Goal: Contribute content

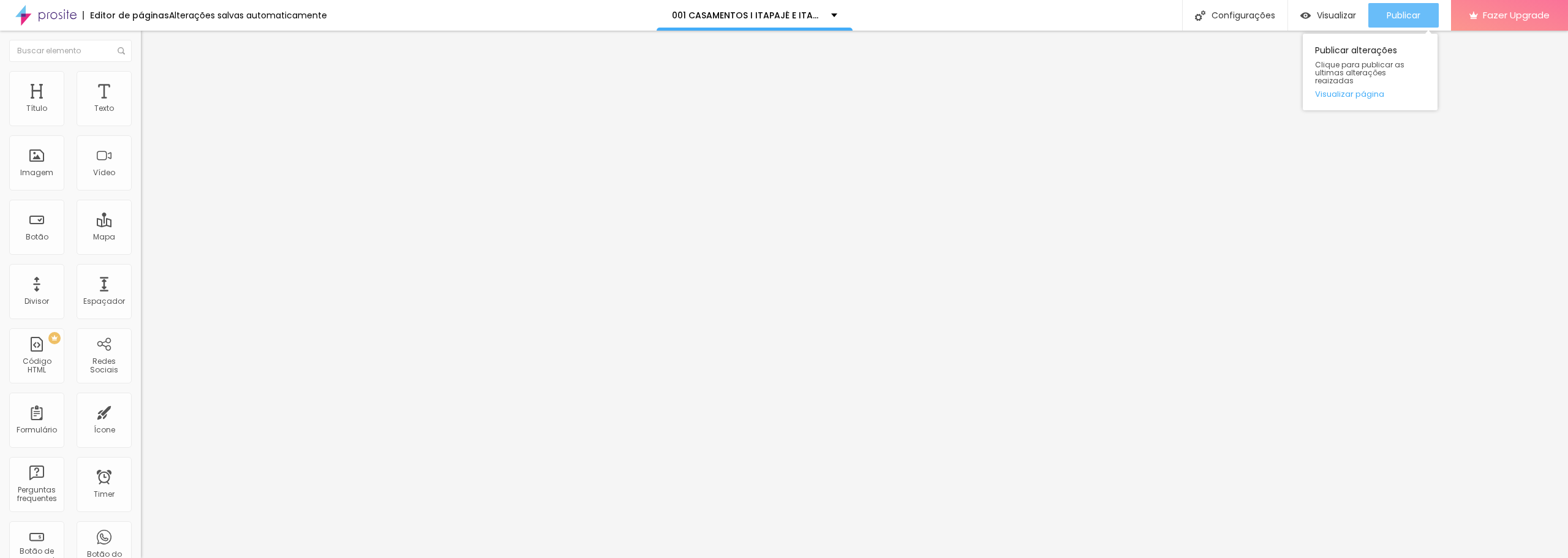
click at [1382, 18] on button "Publicar" at bounding box center [1403, 15] width 71 height 24
click at [1389, 11] on span "Publicar" at bounding box center [1403, 15] width 34 height 9
click at [271, 13] on div "Alterações salvas automaticamente" at bounding box center [247, 15] width 158 height 9
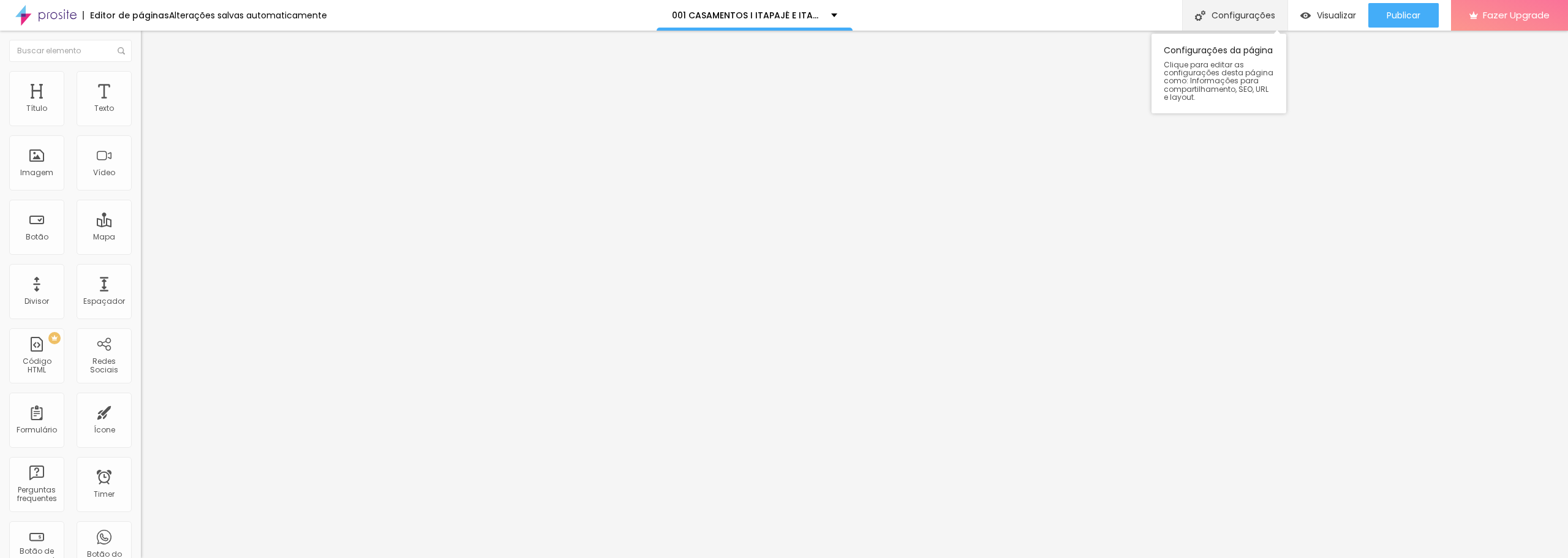
click at [1231, 20] on div "Configurações" at bounding box center [1234, 15] width 105 height 31
click at [141, 105] on span "Trocar imagem" at bounding box center [174, 100] width 67 height 10
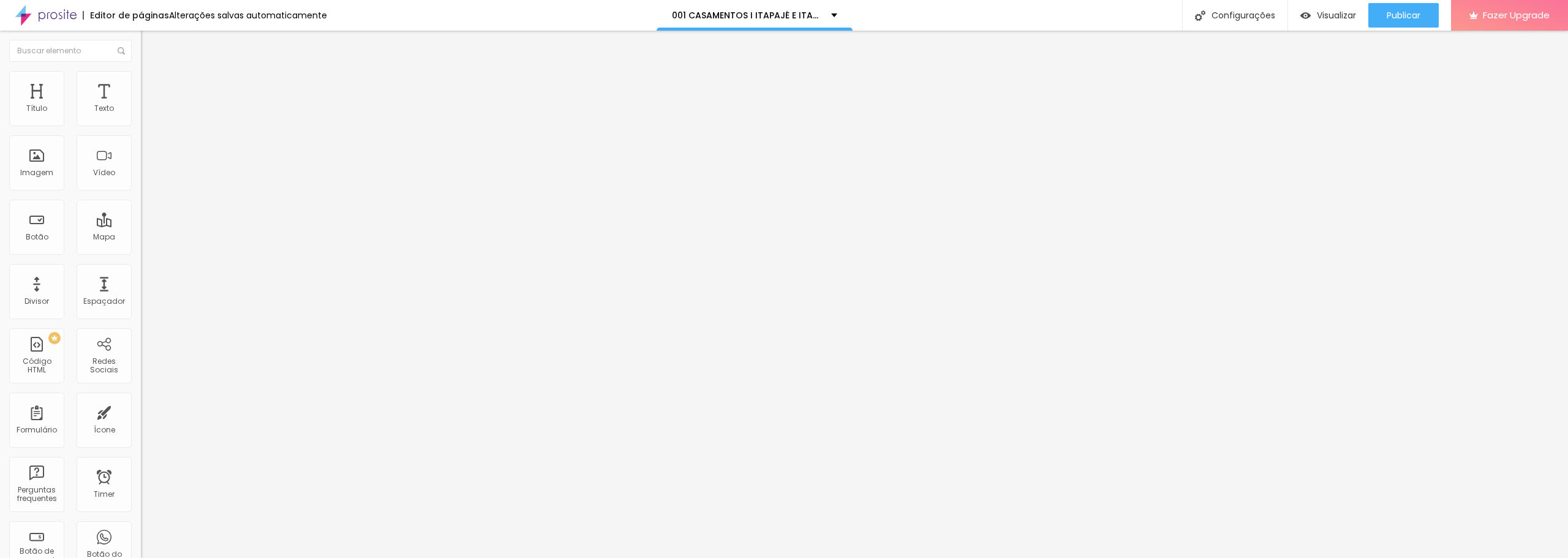
click at [141, 105] on span "Trocar imagem" at bounding box center [174, 100] width 67 height 10
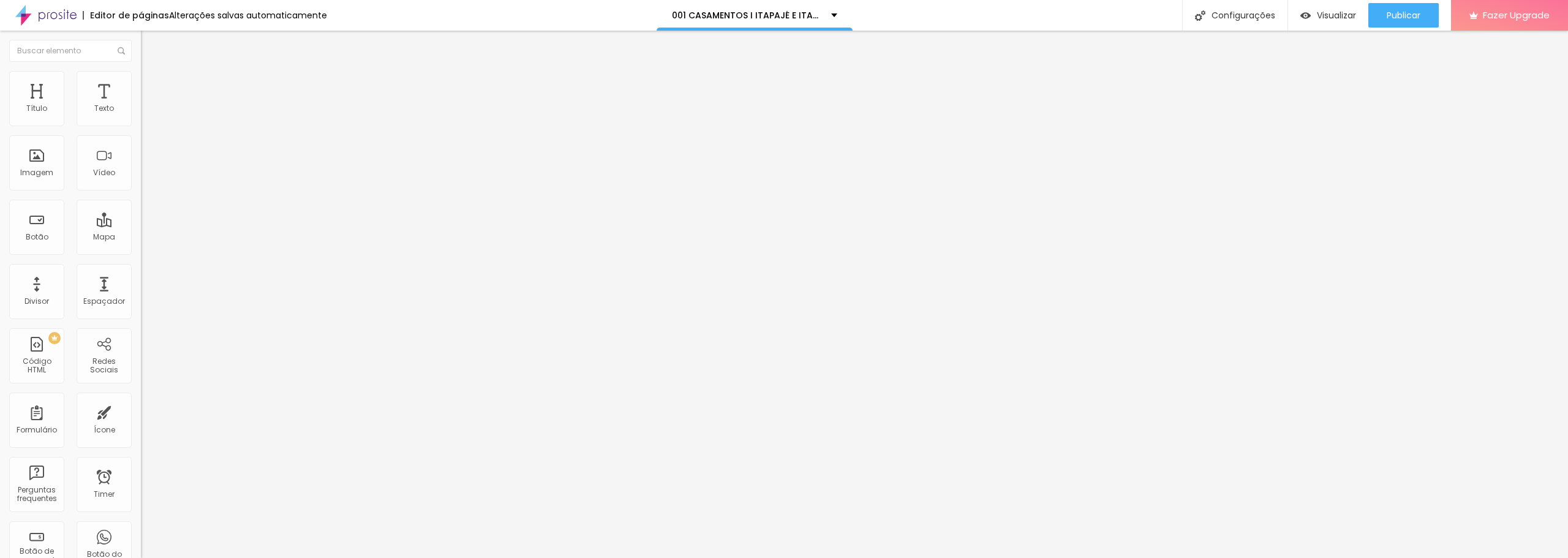
click at [1409, 15] on span "Publicar" at bounding box center [1403, 15] width 34 height 9
click at [1334, 13] on span "Visualizar" at bounding box center [1336, 15] width 39 height 9
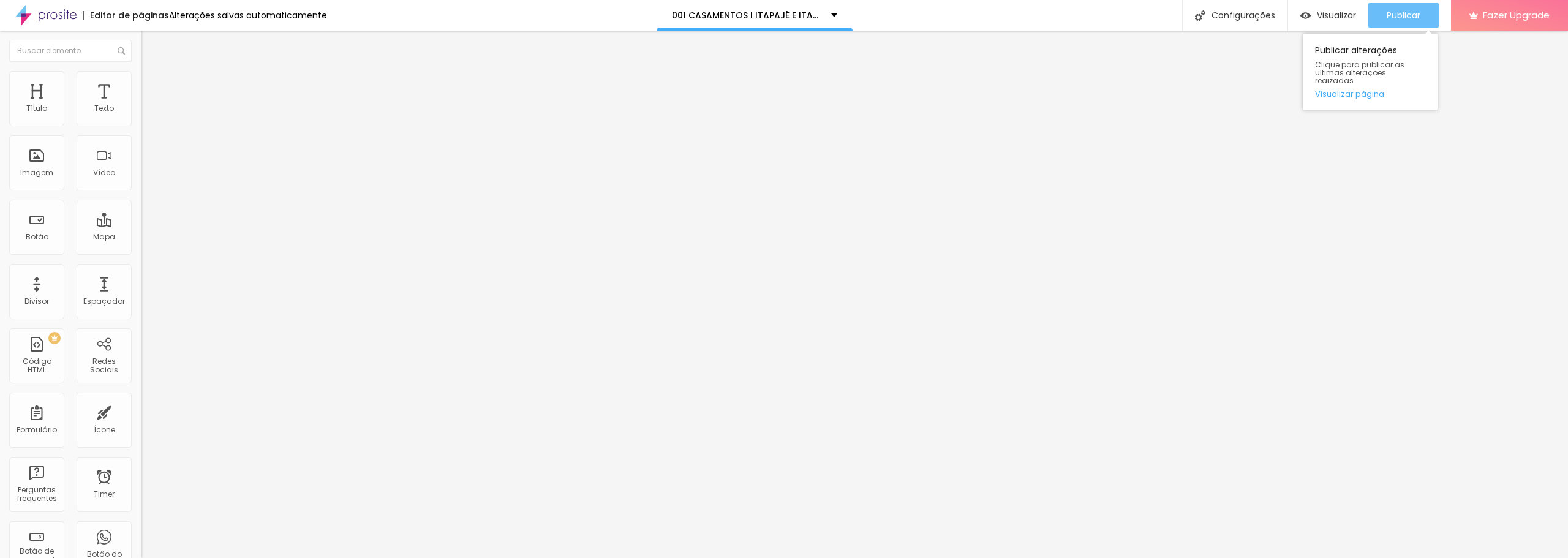
click at [1400, 19] on span "Publicar" at bounding box center [1403, 15] width 34 height 9
click at [141, 105] on span "Trocar imagem" at bounding box center [174, 100] width 67 height 10
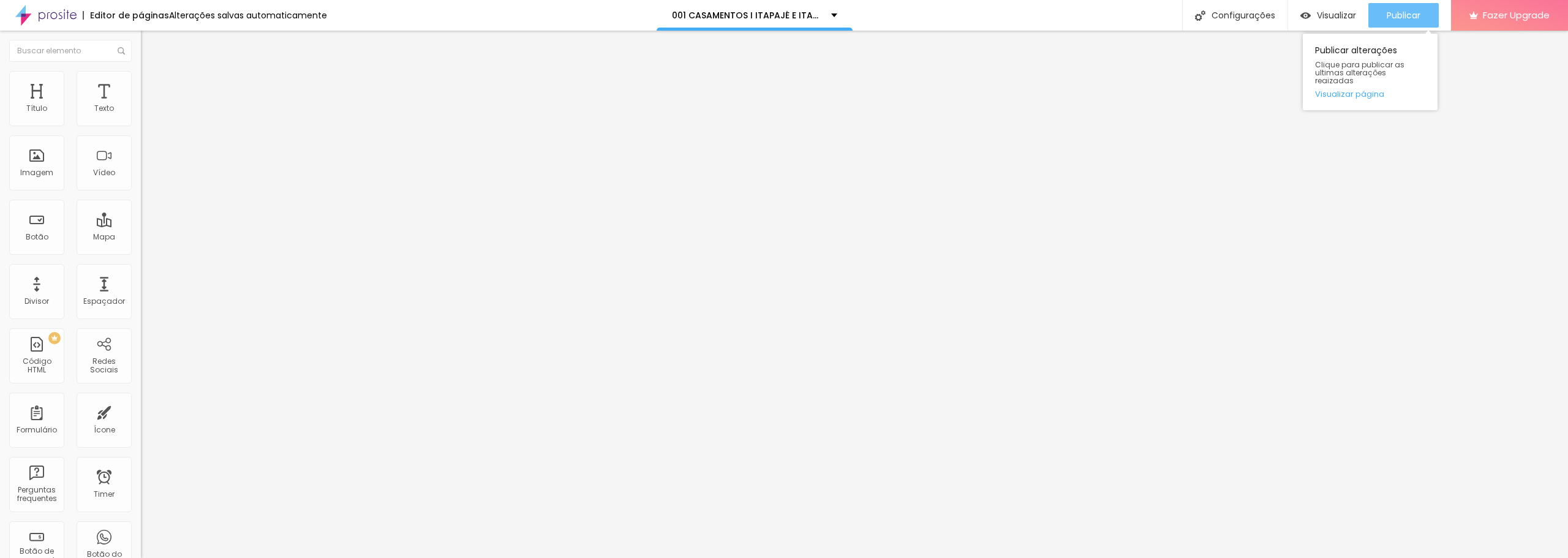
click at [1383, 21] on button "Publicar" at bounding box center [1403, 15] width 71 height 24
click at [1402, 16] on span "Publicar" at bounding box center [1403, 15] width 34 height 9
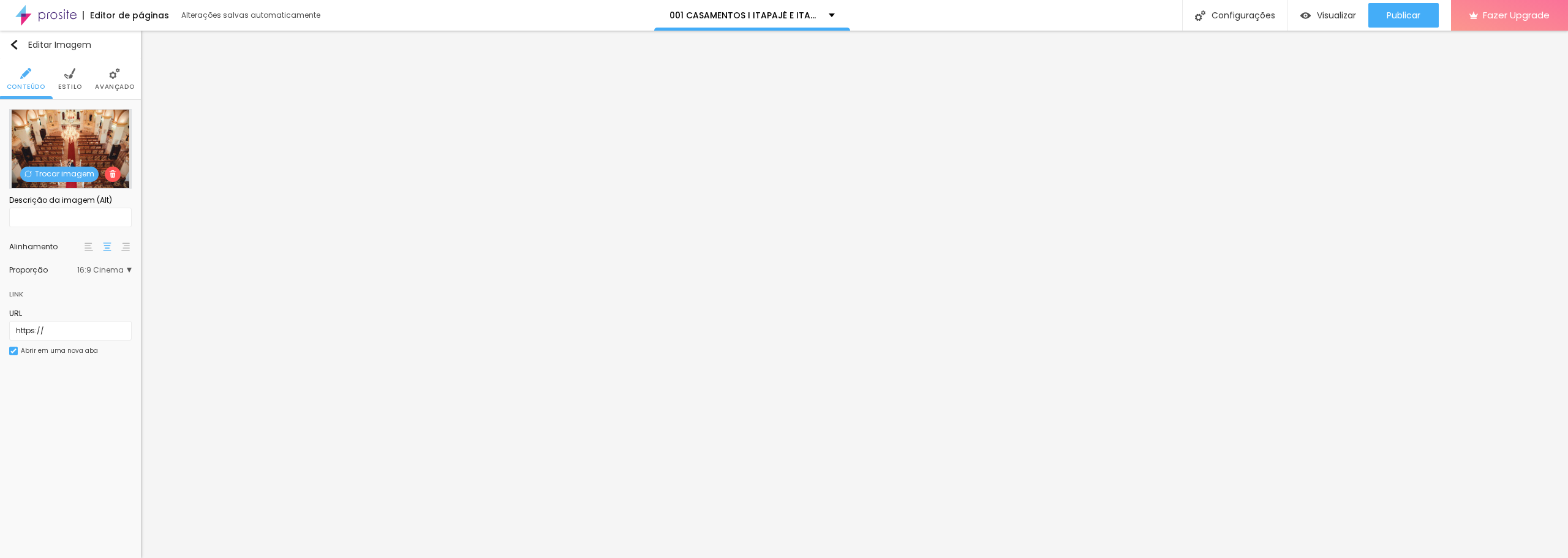
click at [71, 78] on img at bounding box center [70, 74] width 11 height 11
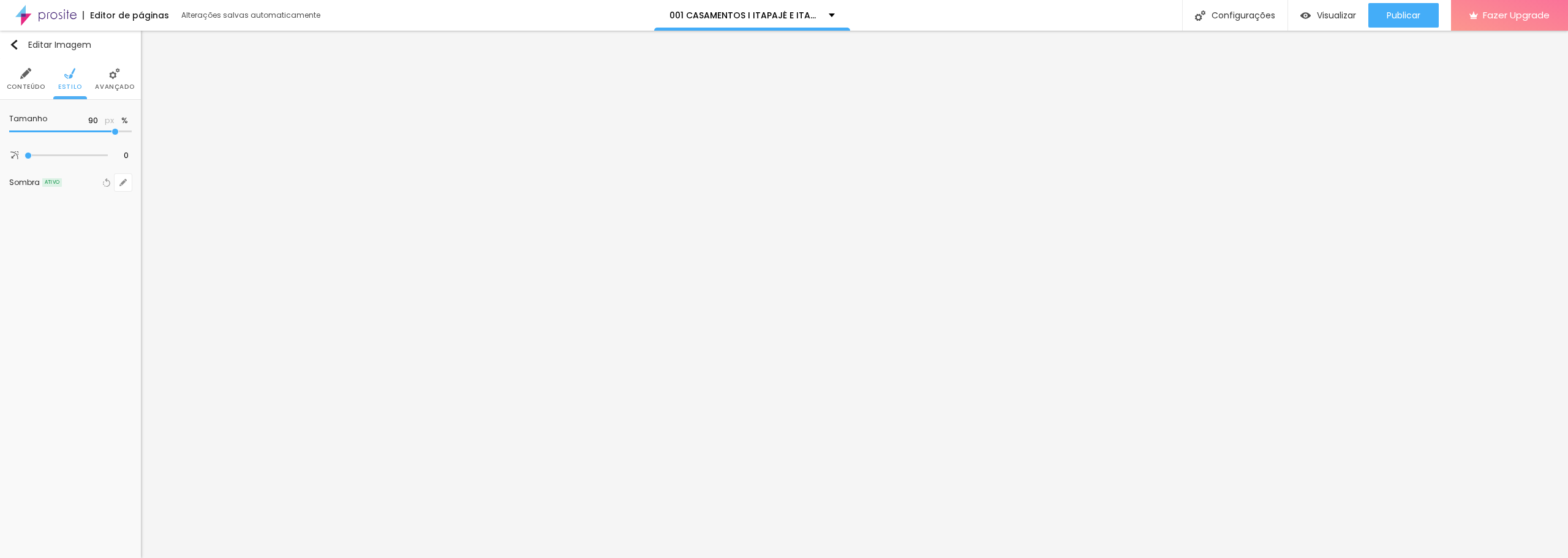
click at [111, 76] on img at bounding box center [115, 74] width 11 height 11
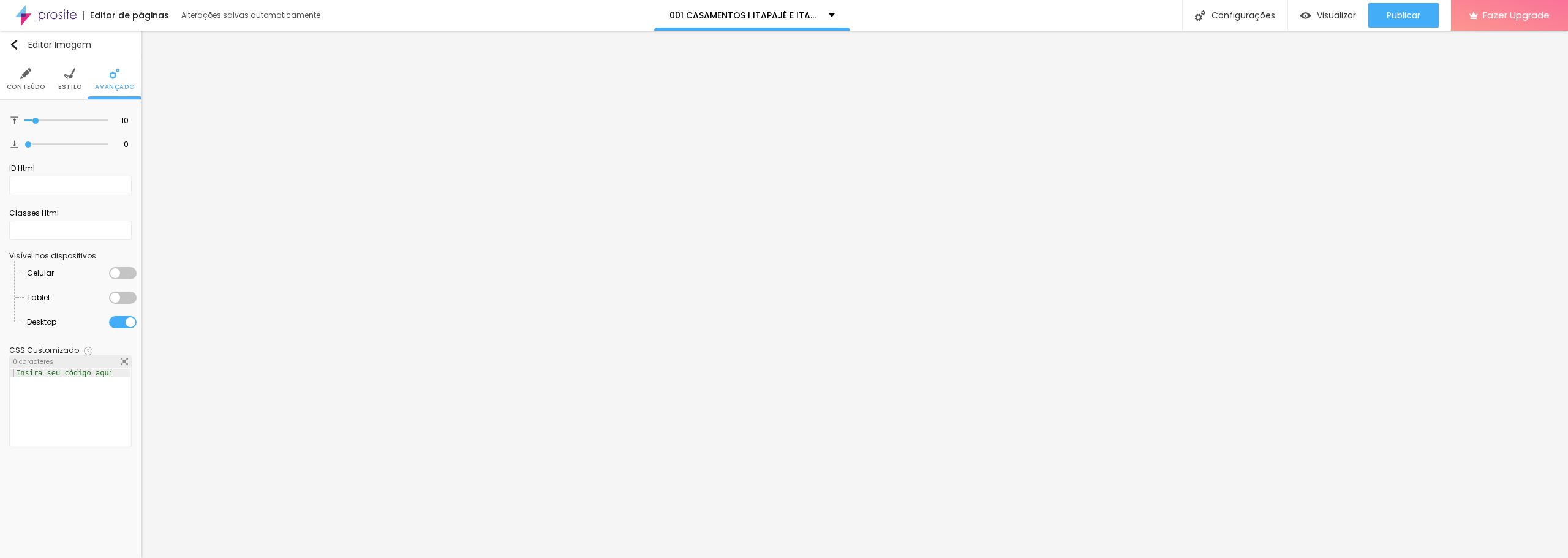
click at [117, 272] on div at bounding box center [122, 273] width 27 height 13
click at [1373, 26] on button "Publicar" at bounding box center [1403, 15] width 71 height 24
